Goal: Task Accomplishment & Management: Manage account settings

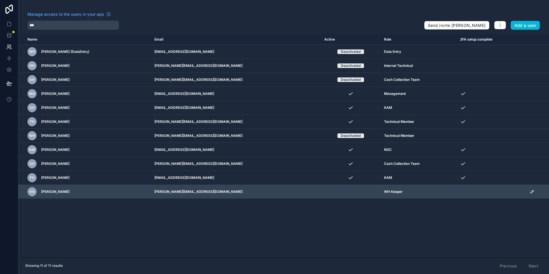
type input "***"
click at [530, 188] on td "scrollable content" at bounding box center [538, 192] width 23 height 14
click at [530, 191] on icon "scrollable content" at bounding box center [532, 192] width 5 height 5
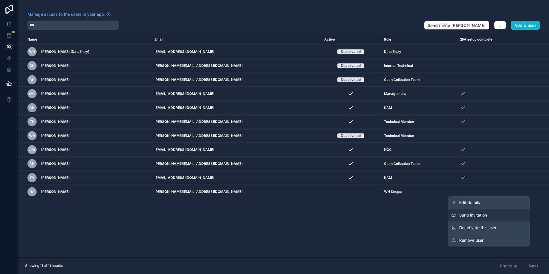
click at [494, 216] on button "Send invitation" at bounding box center [489, 215] width 82 height 13
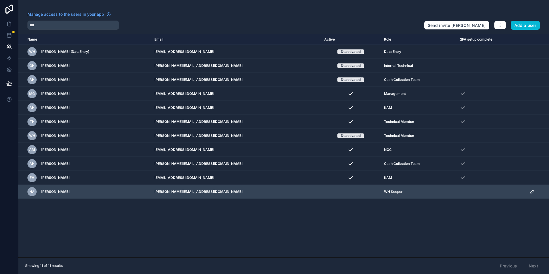
click at [530, 190] on icon "scrollable content" at bounding box center [532, 192] width 5 height 5
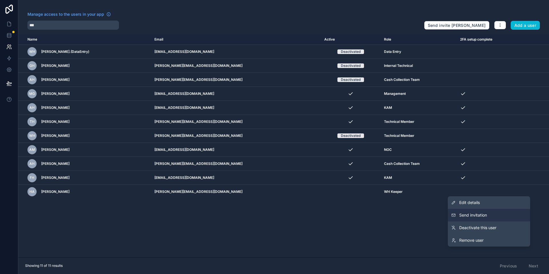
click at [466, 213] on span "Send invitation" at bounding box center [473, 216] width 28 height 6
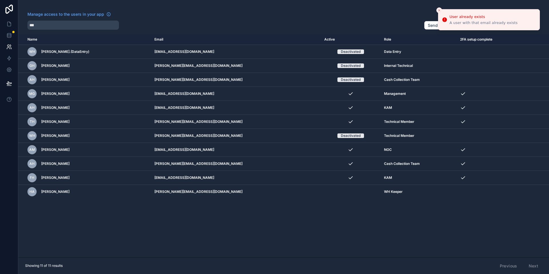
click at [458, 21] on div "A user with that email already exists" at bounding box center [484, 22] width 68 height 5
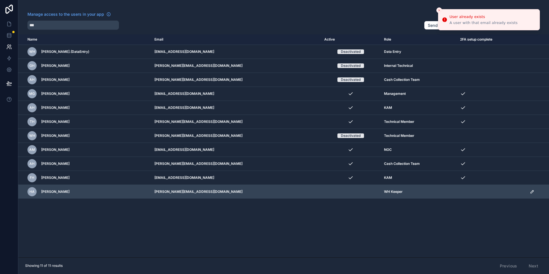
click at [533, 194] on td "scrollable content" at bounding box center [538, 192] width 23 height 14
click at [531, 194] on td "scrollable content" at bounding box center [538, 192] width 23 height 14
click at [531, 192] on icon "scrollable content" at bounding box center [532, 192] width 5 height 5
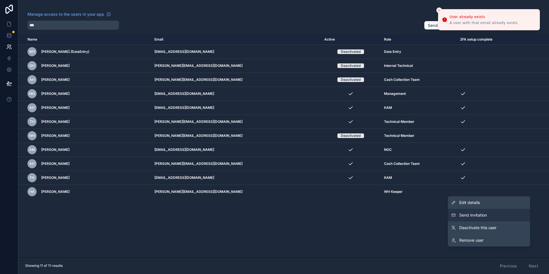
click at [488, 216] on button "Send invitation" at bounding box center [489, 215] width 82 height 13
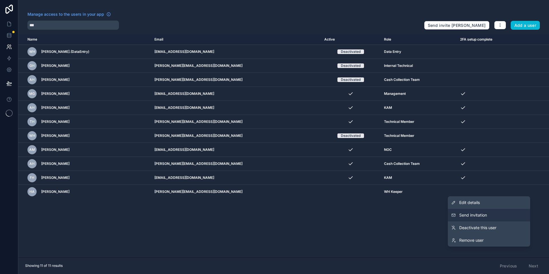
click at [485, 218] on span "Send invitation" at bounding box center [473, 216] width 28 height 6
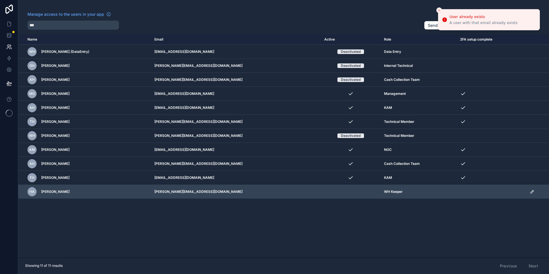
click at [530, 192] on icon "scrollable content" at bounding box center [532, 192] width 5 height 5
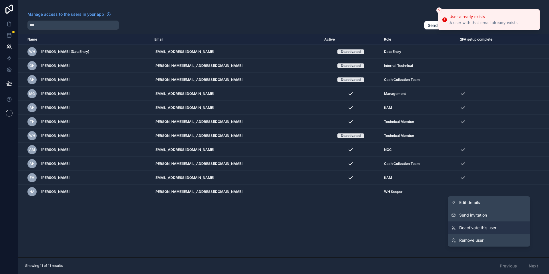
click at [495, 226] on span "Deactivate this user" at bounding box center [477, 228] width 37 height 6
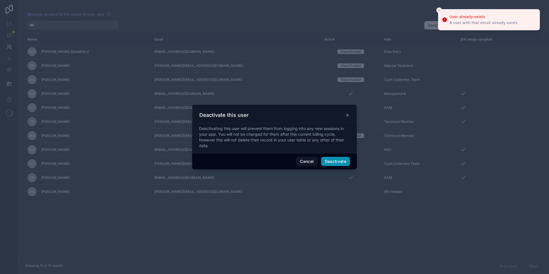
click at [346, 162] on button "Deactivate" at bounding box center [335, 161] width 29 height 9
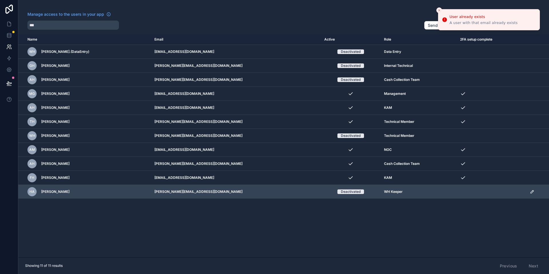
click at [527, 192] on td "scrollable content" at bounding box center [538, 192] width 23 height 14
click at [530, 192] on icon "scrollable content" at bounding box center [532, 192] width 5 height 5
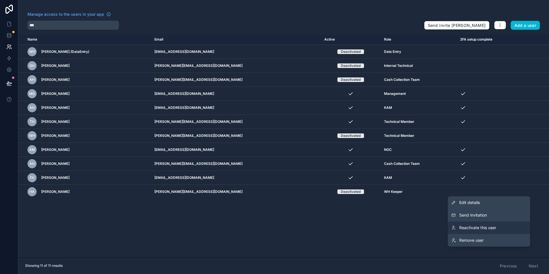
click at [497, 227] on link "Reactivate this user" at bounding box center [489, 228] width 82 height 13
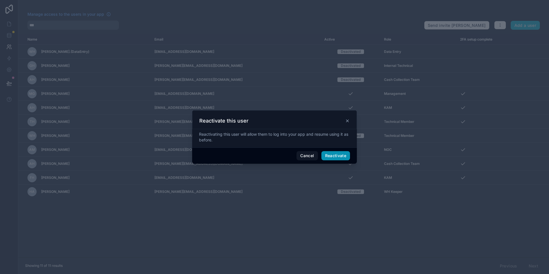
click at [338, 152] on button "Reactivate" at bounding box center [335, 155] width 29 height 9
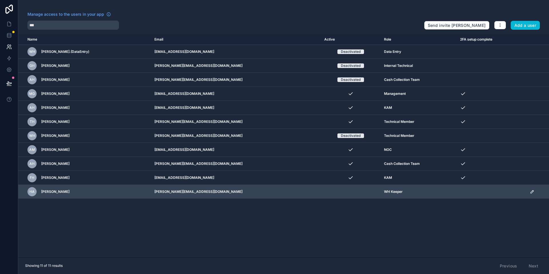
click at [532, 190] on icon "scrollable content" at bounding box center [532, 192] width 5 height 5
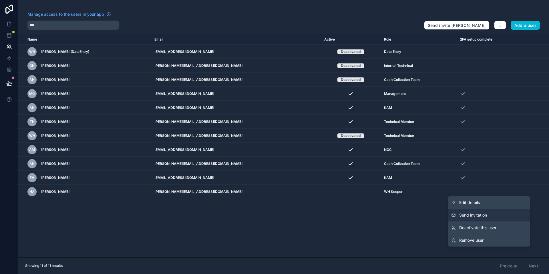
click at [493, 210] on button "Send invitation" at bounding box center [489, 215] width 82 height 13
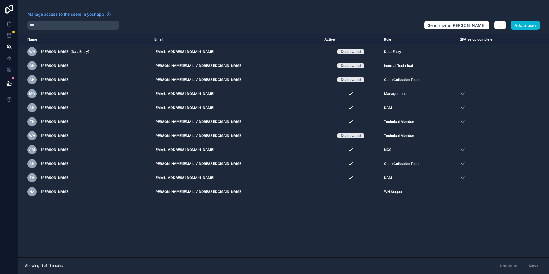
click at [218, 224] on div "Name Email Active Role 2FA setup complete [DOMAIN_NAME] WH [PERSON_NAME].(DataE…" at bounding box center [283, 145] width 531 height 223
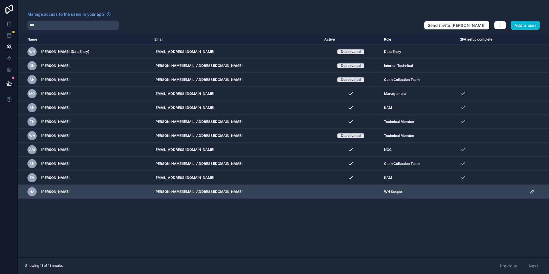
click at [533, 194] on td "scrollable content" at bounding box center [538, 192] width 23 height 14
click at [531, 191] on icon "scrollable content" at bounding box center [532, 192] width 5 height 5
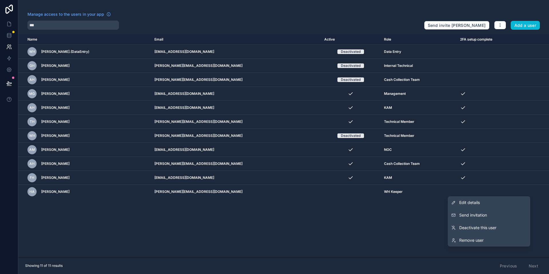
drag, startPoint x: 500, startPoint y: 212, endPoint x: 293, endPoint y: 207, distance: 206.9
click at [302, 207] on div "Manage access to the users in your app *** Send invite reminders Add a user Nam…" at bounding box center [283, 137] width 531 height 274
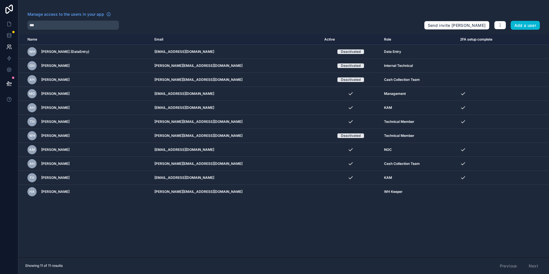
click at [269, 212] on div "Name Email Active Role 2FA setup complete [DOMAIN_NAME] WH [PERSON_NAME].(DataE…" at bounding box center [283, 145] width 531 height 223
click at [10, 27] on link at bounding box center [9, 23] width 18 height 11
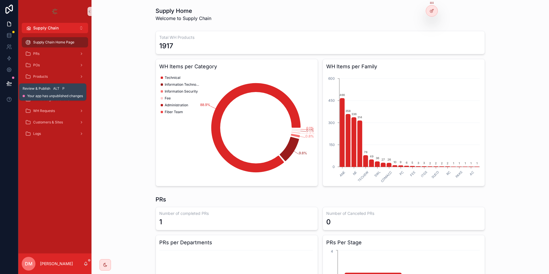
click at [14, 85] on button at bounding box center [9, 84] width 13 height 16
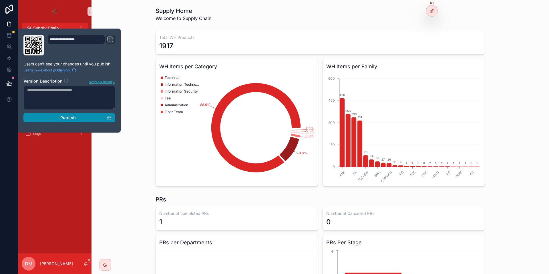
click at [93, 118] on div "Publish" at bounding box center [69, 117] width 84 height 5
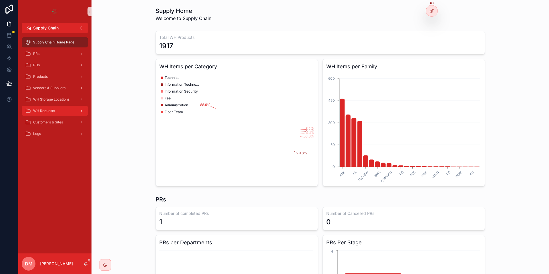
click at [54, 109] on span "WH Requests" at bounding box center [44, 111] width 22 height 5
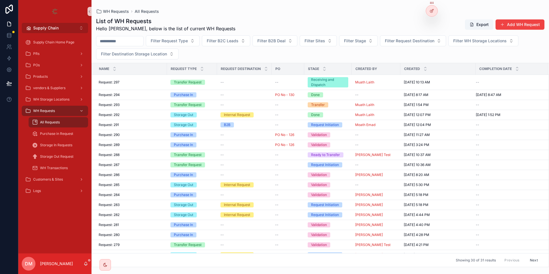
click at [78, 26] on button "Supply Chain Alt 2" at bounding box center [55, 28] width 66 height 10
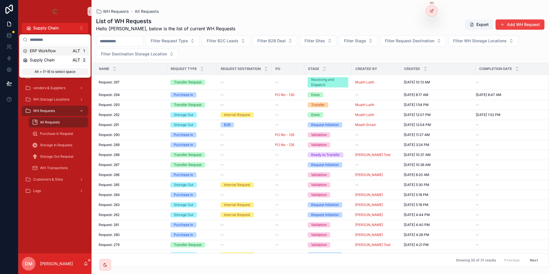
click at [59, 50] on div "ERP Workflow Alt 1" at bounding box center [55, 51] width 64 height 6
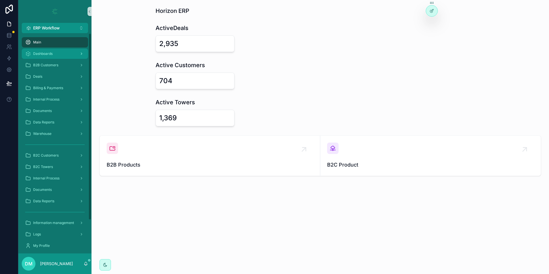
click at [42, 52] on span "Dashboards" at bounding box center [42, 53] width 19 height 5
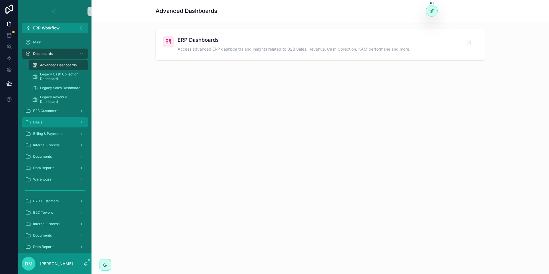
click at [72, 119] on div "Deals" at bounding box center [54, 122] width 59 height 9
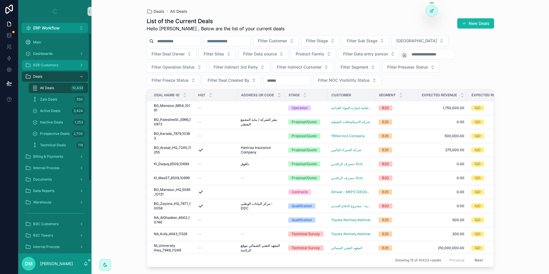
click at [56, 66] on span "B2B Customers" at bounding box center [45, 65] width 25 height 5
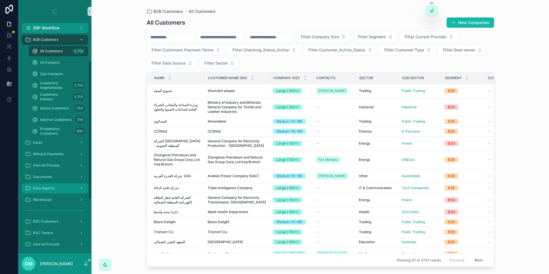
scroll to position [51, 0]
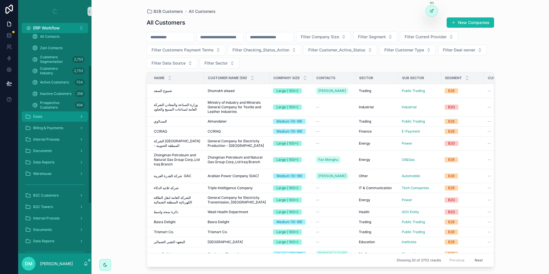
click at [70, 115] on div "Deals" at bounding box center [54, 116] width 59 height 9
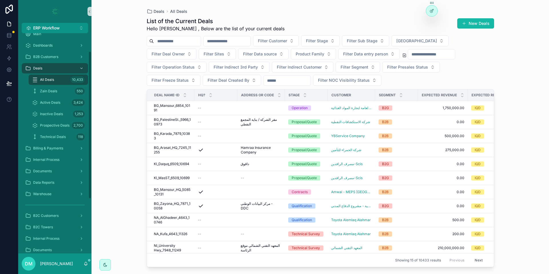
scroll to position [34, 0]
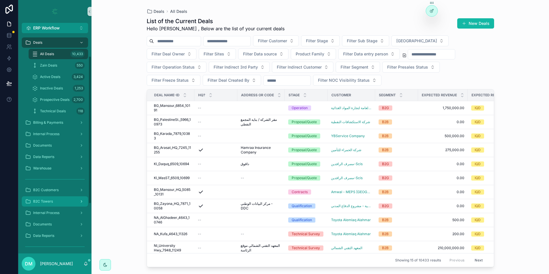
click at [61, 202] on div "B2C Towers" at bounding box center [54, 201] width 59 height 9
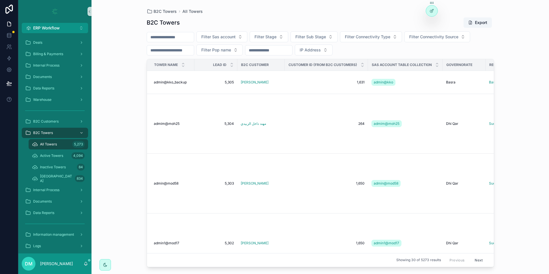
click at [194, 34] on input "scrollable content" at bounding box center [170, 37] width 47 height 8
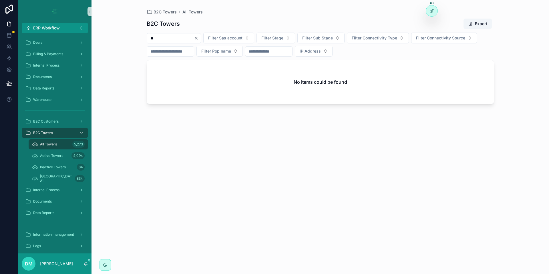
type input "*"
click at [164, 39] on input "****" at bounding box center [170, 38] width 47 height 8
click at [160, 39] on input "****" at bounding box center [170, 38] width 47 height 8
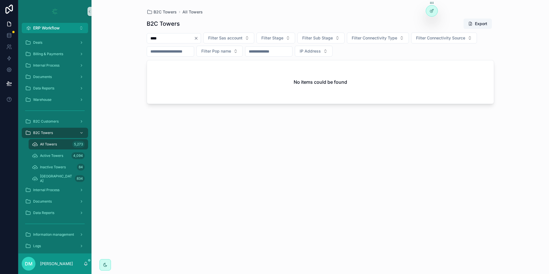
type input "****"
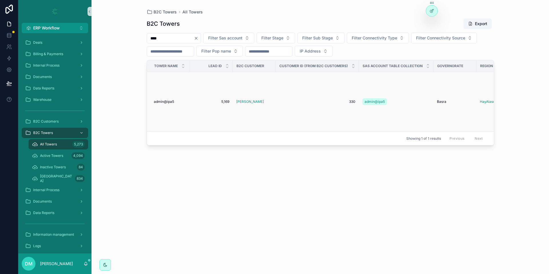
click at [179, 100] on div "admin@ipa5 admin@ipa5" at bounding box center [170, 102] width 33 height 5
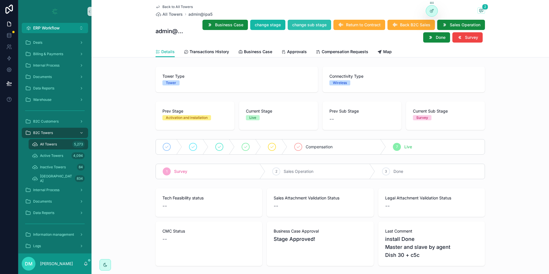
click at [308, 24] on span "change sub stage" at bounding box center [309, 25] width 34 height 6
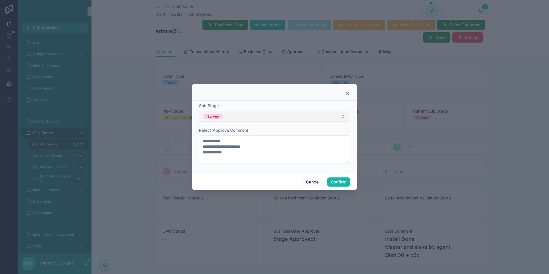
click at [279, 119] on button "Survey" at bounding box center [274, 116] width 151 height 11
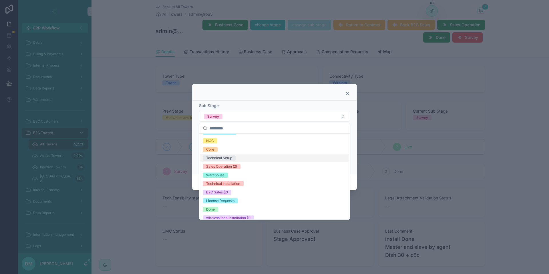
scroll to position [114, 0]
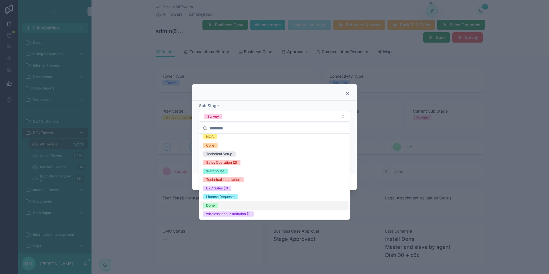
click at [218, 204] on div "Done" at bounding box center [274, 205] width 148 height 9
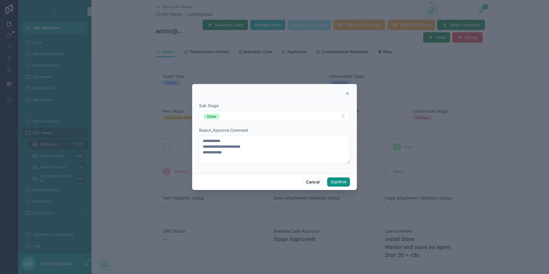
click at [348, 180] on button "Confirm" at bounding box center [338, 182] width 23 height 9
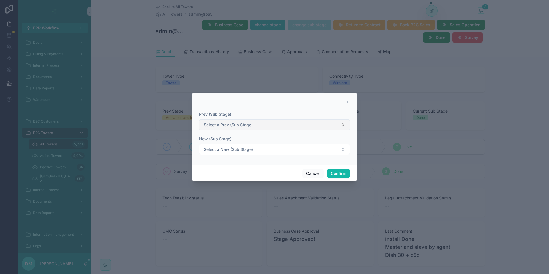
click at [270, 130] on form "Prev (Sub Stage) Select a Prev (Sub Stage) New (Sub Stage) Select a New (Sub St…" at bounding box center [274, 136] width 151 height 49
click at [267, 127] on button "Select a Prev (Sub Stage)" at bounding box center [274, 125] width 151 height 11
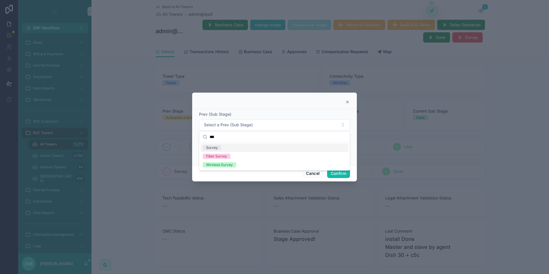
scroll to position [0, 0]
type input "***"
click at [249, 147] on div "Survey" at bounding box center [274, 148] width 148 height 9
click at [340, 170] on button "Confirm" at bounding box center [338, 173] width 23 height 9
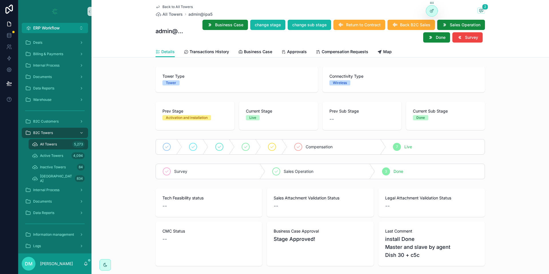
click at [394, 171] on span "Done" at bounding box center [399, 172] width 10 height 6
click at [160, 4] on div "Back to All Towers All Towers admin@ipa5 2 admin@ipa5 Business Case change stag…" at bounding box center [320, 23] width 329 height 46
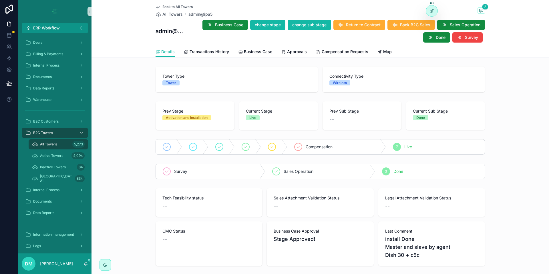
click at [165, 7] on span "Back to All Towers" at bounding box center [177, 7] width 30 height 5
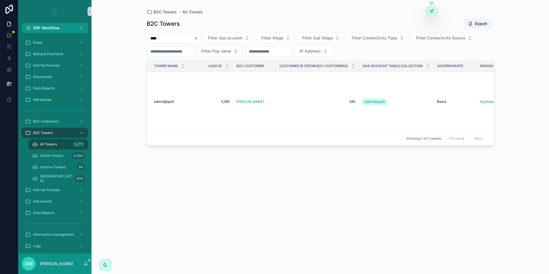
click at [175, 35] on input "****" at bounding box center [170, 38] width 47 height 8
type input "****"
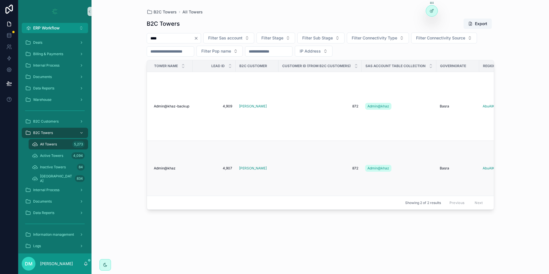
click at [178, 171] on div "Admin@khaz Admin@khaz" at bounding box center [171, 168] width 35 height 5
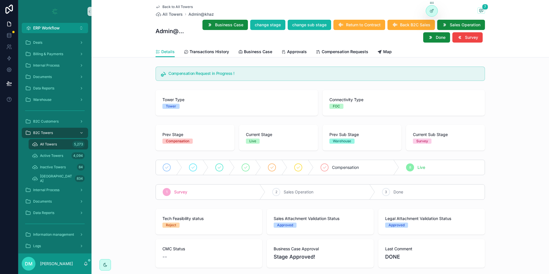
click at [251, 143] on div "Live" at bounding box center [252, 141] width 7 height 5
click at [424, 141] on div "Survey" at bounding box center [422, 141] width 12 height 5
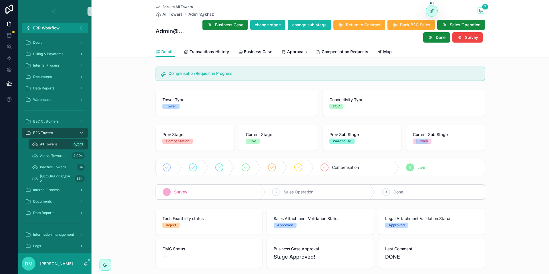
click at [437, 137] on span "Current Sub Stage" at bounding box center [445, 135] width 65 height 6
click at [253, 142] on div "Live" at bounding box center [252, 141] width 7 height 5
click at [303, 19] on div "Business Case change stage change sub stage Return to Contract Back B2C Sales S…" at bounding box center [335, 30] width 299 height 23
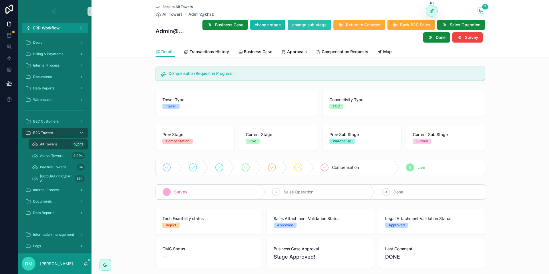
click at [305, 22] on span "change sub stage" at bounding box center [309, 25] width 34 height 6
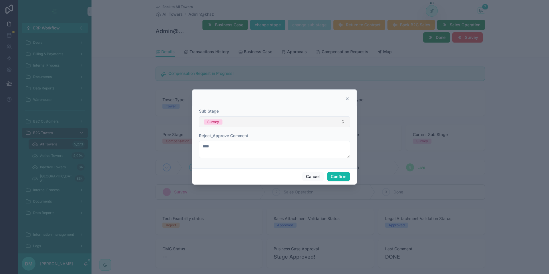
click at [280, 123] on button "Survey" at bounding box center [274, 121] width 151 height 11
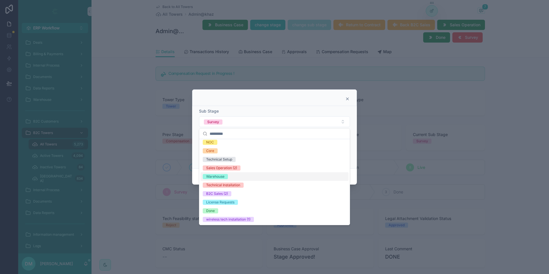
click at [238, 104] on div at bounding box center [274, 98] width 165 height 17
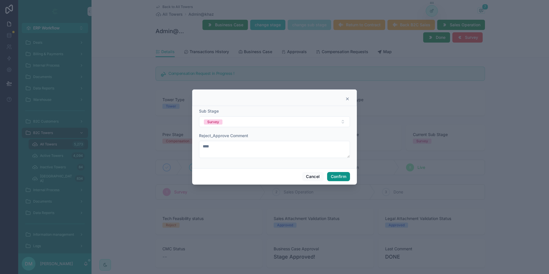
click at [344, 176] on button "Confirm" at bounding box center [338, 176] width 23 height 9
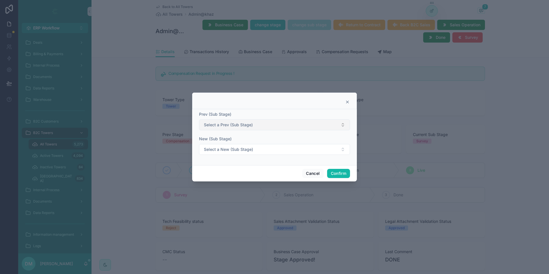
click at [227, 123] on span "Select a Prev (Sub Stage)" at bounding box center [228, 125] width 49 height 6
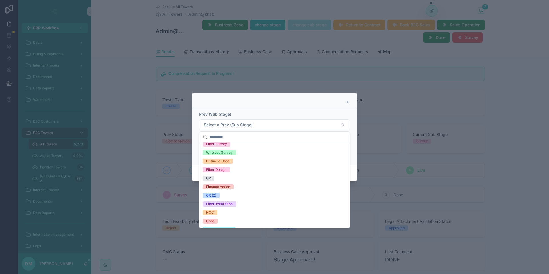
scroll to position [97, 0]
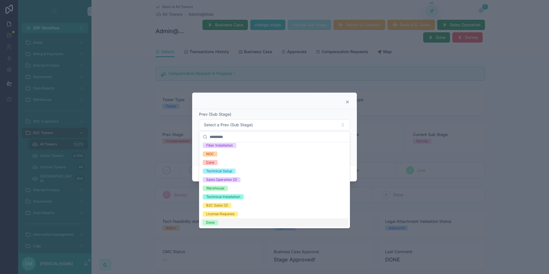
click at [350, 102] on icon at bounding box center [347, 102] width 5 height 5
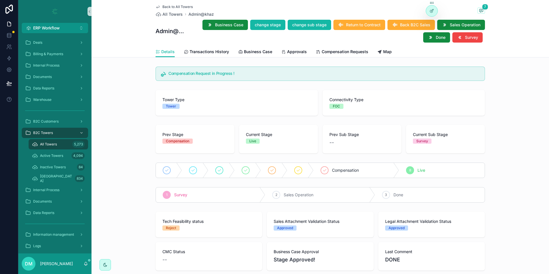
click at [255, 138] on div "Current Stage Live" at bounding box center [278, 138] width 65 height 12
click at [427, 142] on div "Survey" at bounding box center [422, 141] width 12 height 5
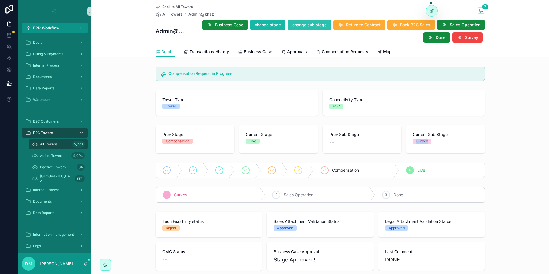
click at [308, 24] on span "change sub stage" at bounding box center [309, 25] width 34 height 6
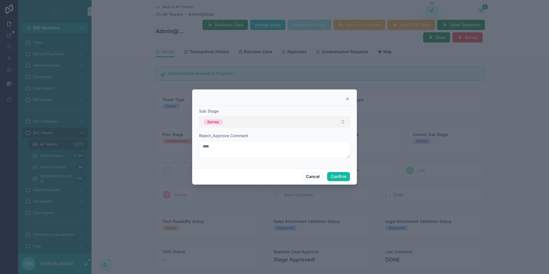
click at [242, 127] on button "Survey" at bounding box center [274, 121] width 151 height 11
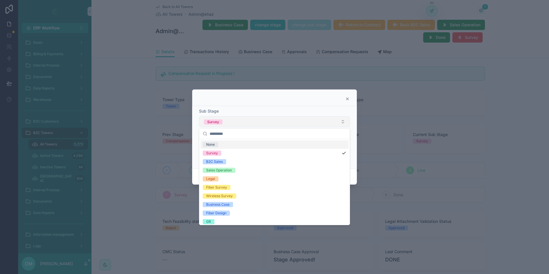
click at [244, 117] on button "Survey" at bounding box center [274, 121] width 151 height 11
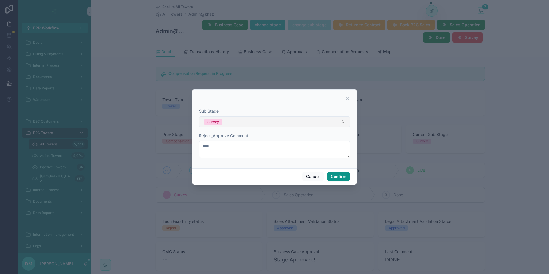
drag, startPoint x: 341, startPoint y: 174, endPoint x: 315, endPoint y: 126, distance: 54.0
click at [321, 126] on div "Sub Stage Survey Reject_Approve Comment **** Cancel Confirm" at bounding box center [274, 137] width 165 height 95
click at [283, 126] on button "Survey" at bounding box center [274, 121] width 151 height 11
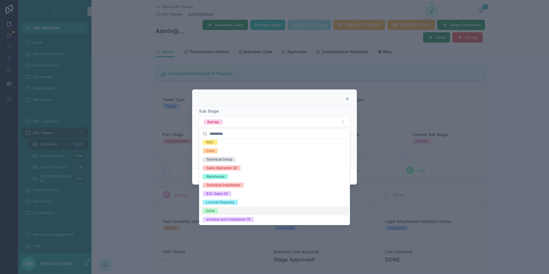
drag, startPoint x: 213, startPoint y: 213, endPoint x: 318, endPoint y: 196, distance: 105.7
click at [214, 213] on div "Done" at bounding box center [210, 211] width 9 height 5
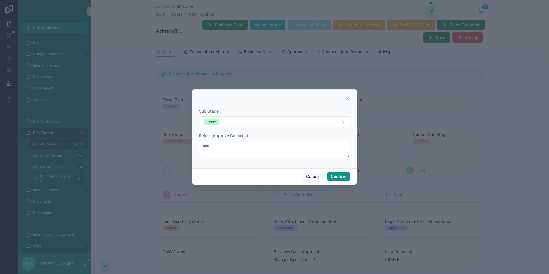
click at [340, 175] on button "Confirm" at bounding box center [338, 176] width 23 height 9
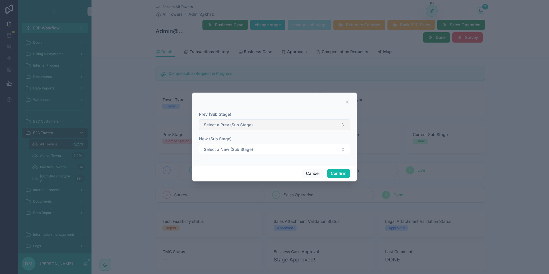
click at [241, 124] on span "Select a Prev (Sub Stage)" at bounding box center [228, 125] width 49 height 6
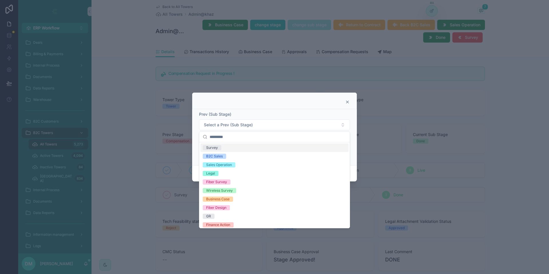
click at [232, 147] on div "Survey" at bounding box center [274, 148] width 148 height 9
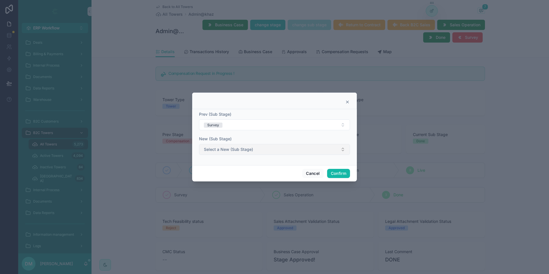
click at [222, 152] on span "Select a New (Sub Stage)" at bounding box center [228, 150] width 49 height 6
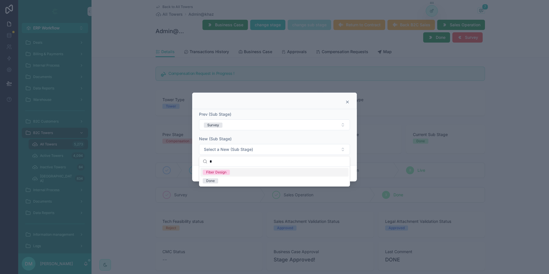
scroll to position [0, 0]
type input "*"
click at [225, 180] on div "Done" at bounding box center [274, 181] width 148 height 9
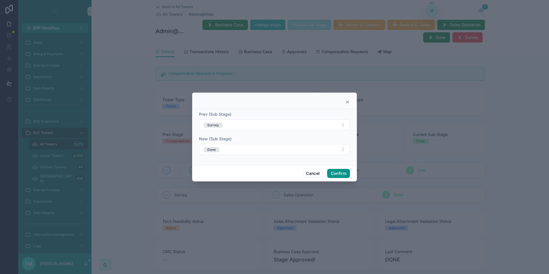
click at [347, 171] on button "Confirm" at bounding box center [338, 173] width 23 height 9
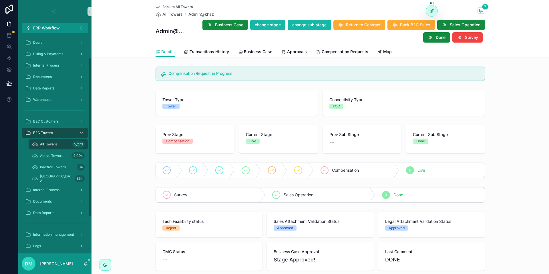
scroll to position [69, 0]
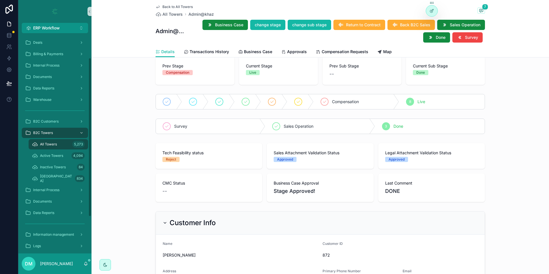
click at [59, 148] on div "All Towers 5,273" at bounding box center [58, 144] width 53 height 9
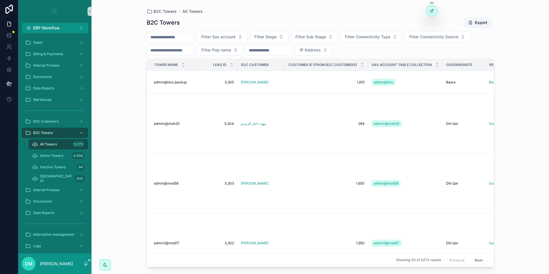
click at [180, 39] on input "scrollable content" at bounding box center [170, 37] width 47 height 8
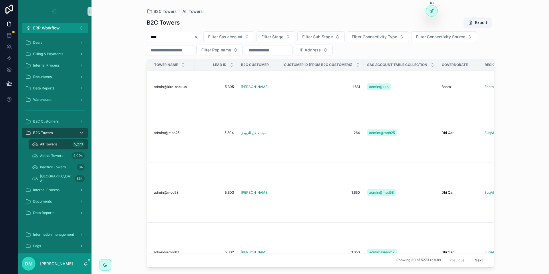
type input "****"
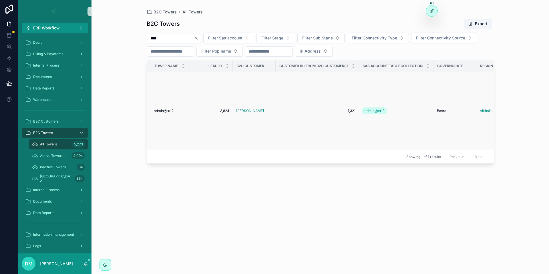
click at [178, 116] on td "admin@xri2 admin@xri2" at bounding box center [168, 111] width 43 height 78
click at [178, 112] on div "admin@xri2 admin@xri2" at bounding box center [170, 111] width 33 height 5
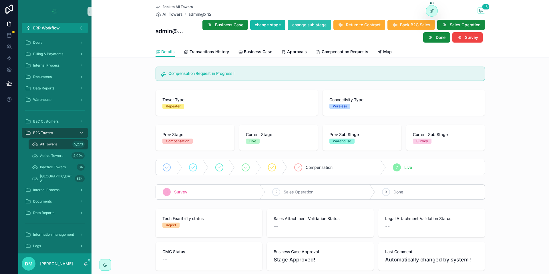
click at [307, 24] on span "change sub stage" at bounding box center [309, 25] width 34 height 6
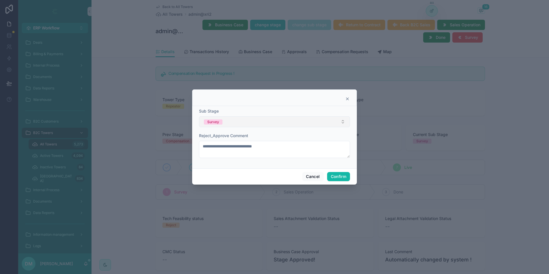
click at [239, 123] on button "Survey" at bounding box center [274, 121] width 151 height 11
type input "**"
click at [233, 144] on div "Done" at bounding box center [274, 144] width 148 height 9
click at [339, 175] on button "Confirm" at bounding box center [338, 176] width 23 height 9
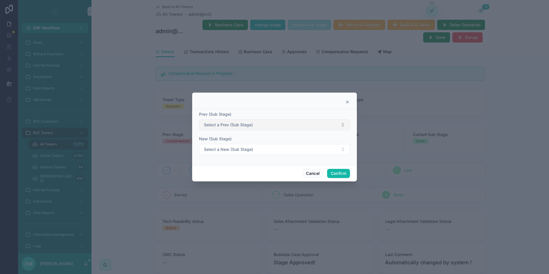
click at [246, 124] on span "Select a Prev (Sub Stage)" at bounding box center [228, 125] width 49 height 6
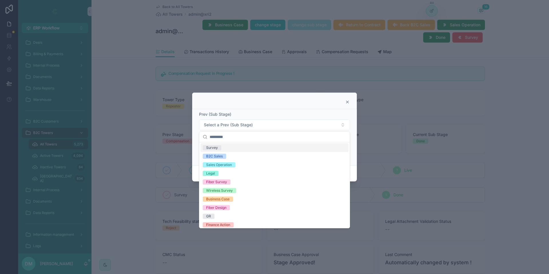
click at [227, 147] on div "Survey" at bounding box center [274, 148] width 148 height 9
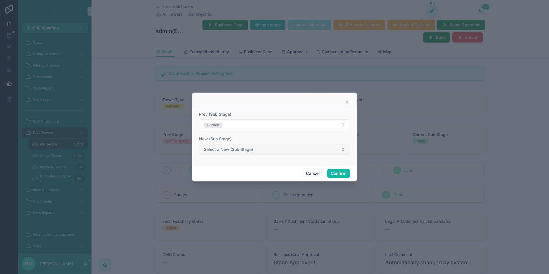
click at [224, 146] on button "Select a New (Sub Stage)" at bounding box center [274, 149] width 151 height 11
type input "**"
click at [242, 173] on div "Done" at bounding box center [274, 172] width 148 height 9
click at [335, 172] on button "Confirm" at bounding box center [338, 173] width 23 height 9
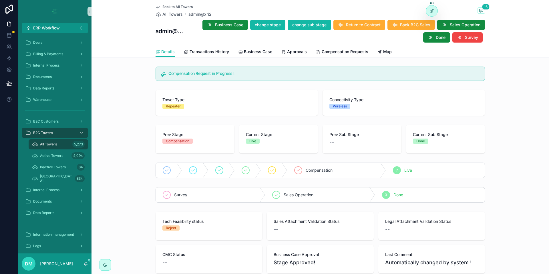
scroll to position [34, 0]
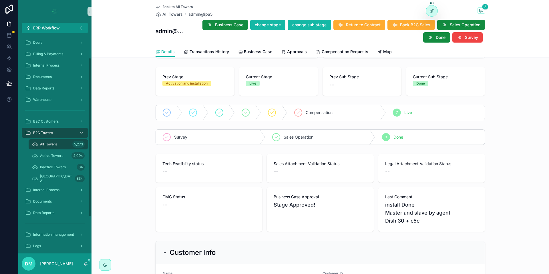
scroll to position [11, 0]
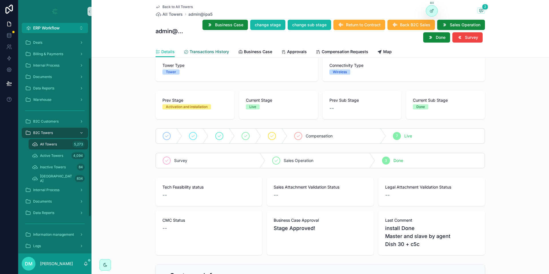
click at [220, 53] on span "Transactions History" at bounding box center [209, 52] width 39 height 6
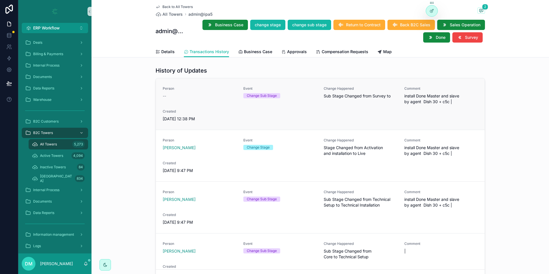
click at [346, 117] on div "Person -- Event Change Sub Stage Change Happened Sub Stage Changed from Survey …" at bounding box center [320, 103] width 315 height 35
click at [360, 99] on span "Sub Stage Changed from Survey to" at bounding box center [361, 96] width 74 height 6
click at [381, 98] on span "Sub Stage Changed from Survey to" at bounding box center [361, 96] width 74 height 6
click at [341, 106] on div "Person -- Event Change Sub Stage Change Happened Sub Stage Changed from Survey …" at bounding box center [320, 103] width 315 height 35
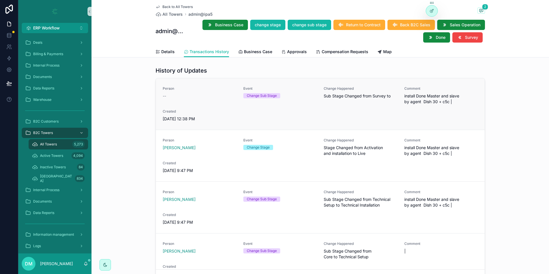
click at [352, 93] on div "Change Happened Sub Stage Changed from Survey to" at bounding box center [361, 92] width 74 height 13
click at [352, 94] on span "Sub Stage Changed from Survey to" at bounding box center [361, 96] width 74 height 6
click at [351, 94] on span "Sub Stage Changed from Survey to" at bounding box center [361, 96] width 74 height 6
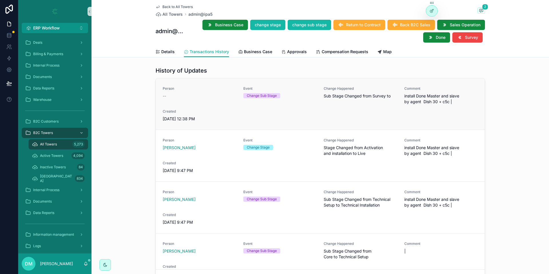
click at [351, 94] on span "Sub Stage Changed from Survey to" at bounding box center [361, 96] width 74 height 6
click at [307, 25] on span "change sub stage" at bounding box center [309, 25] width 34 height 6
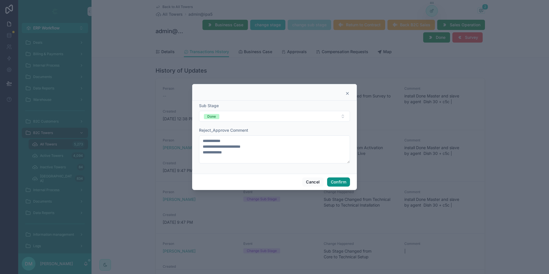
click at [341, 179] on button "Confirm" at bounding box center [338, 182] width 23 height 9
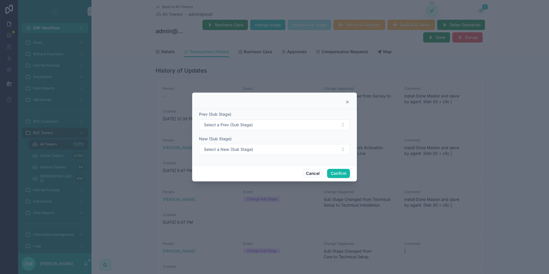
click at [244, 124] on span "Select a Prev (Sub Stage)" at bounding box center [228, 125] width 49 height 6
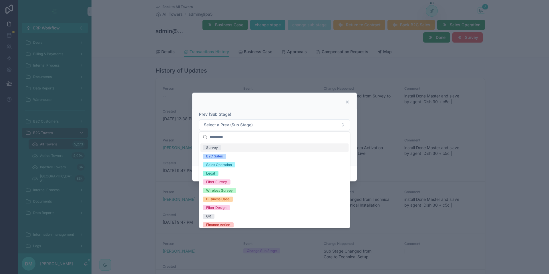
click at [211, 147] on div "Survey" at bounding box center [212, 147] width 12 height 5
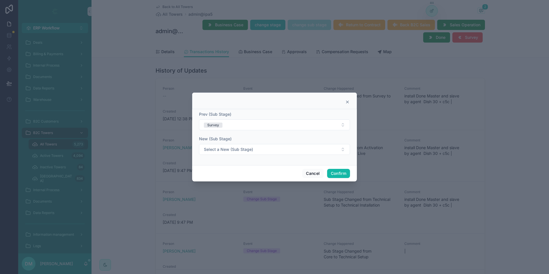
click at [236, 148] on span "Select a New (Sub Stage)" at bounding box center [228, 150] width 49 height 6
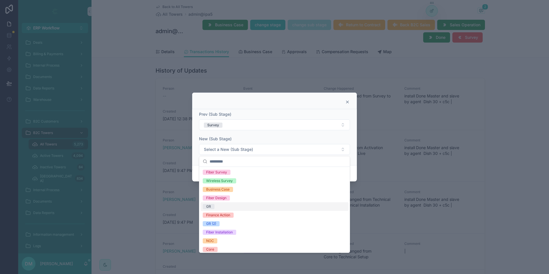
scroll to position [97, 0]
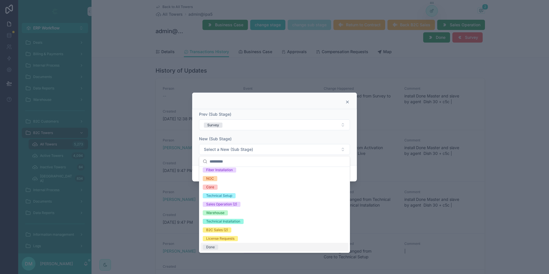
click at [224, 249] on div "Done" at bounding box center [274, 247] width 148 height 9
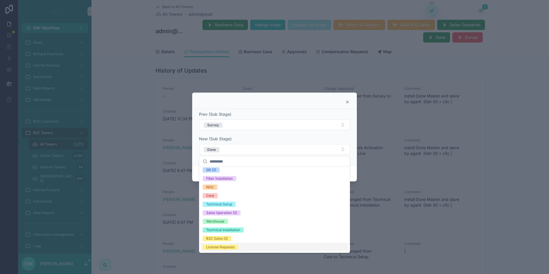
scroll to position [0, 0]
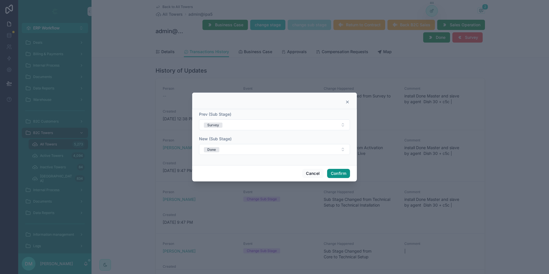
click at [338, 174] on button "Confirm" at bounding box center [338, 173] width 23 height 9
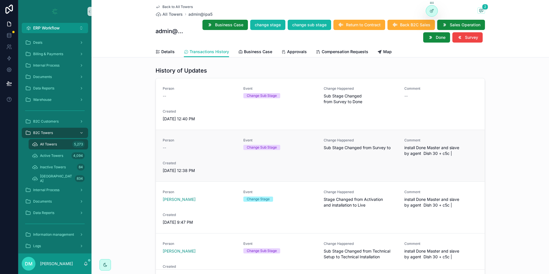
click at [328, 149] on span "Sub Stage Changed from Survey to" at bounding box center [361, 148] width 74 height 6
click at [436, 150] on span "install Done Master and slave by agent Dish 30 + c5c |" at bounding box center [441, 150] width 74 height 11
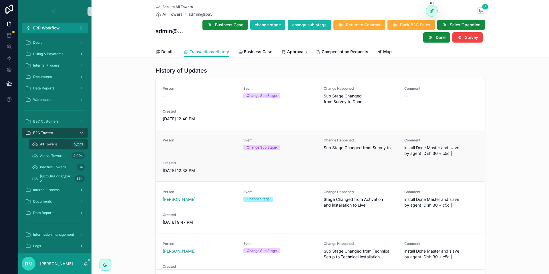
click at [436, 150] on span "install Done Master and slave by agent Dish 30 + c5c |" at bounding box center [441, 150] width 74 height 11
click at [181, 150] on div "--" at bounding box center [200, 148] width 74 height 6
